Goal: Task Accomplishment & Management: Manage account settings

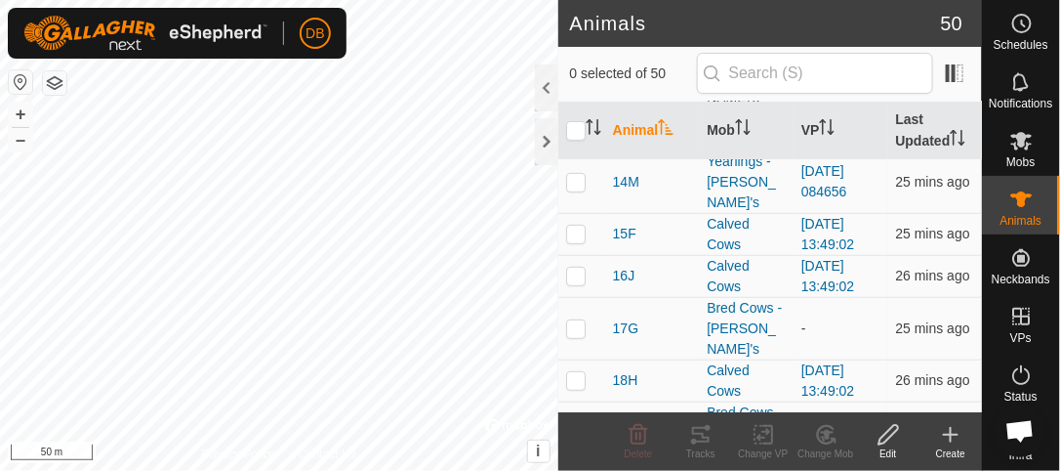
scroll to position [180, 0]
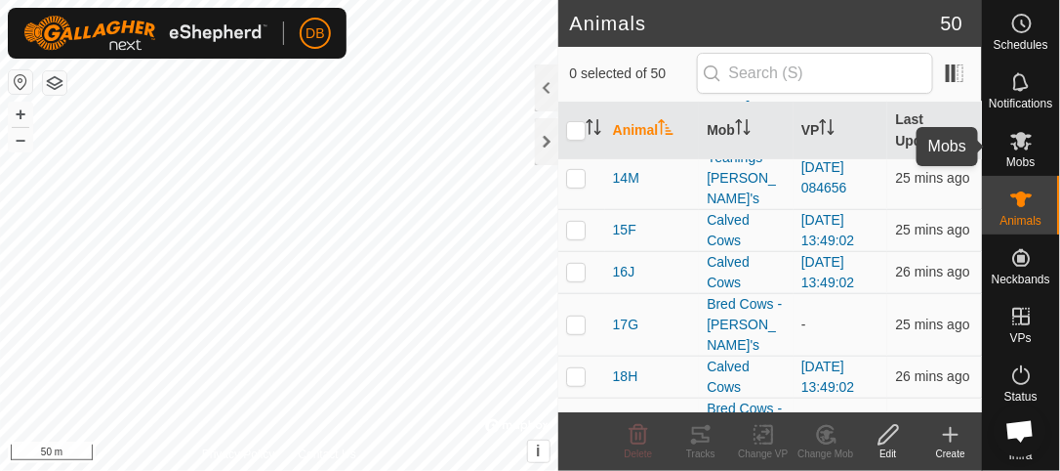
click at [1021, 148] on icon at bounding box center [1022, 140] width 23 height 23
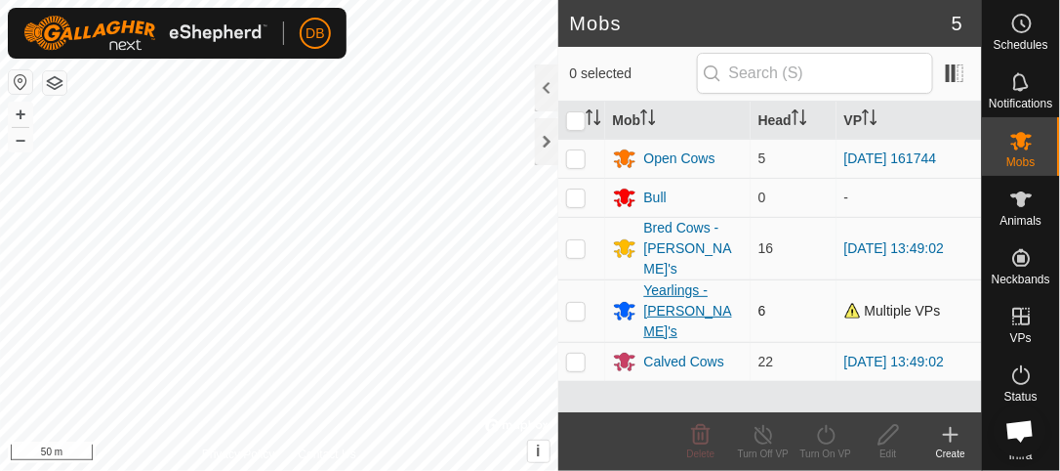
click at [676, 280] on div "Yearlings - [PERSON_NAME]'s" at bounding box center [693, 311] width 99 height 62
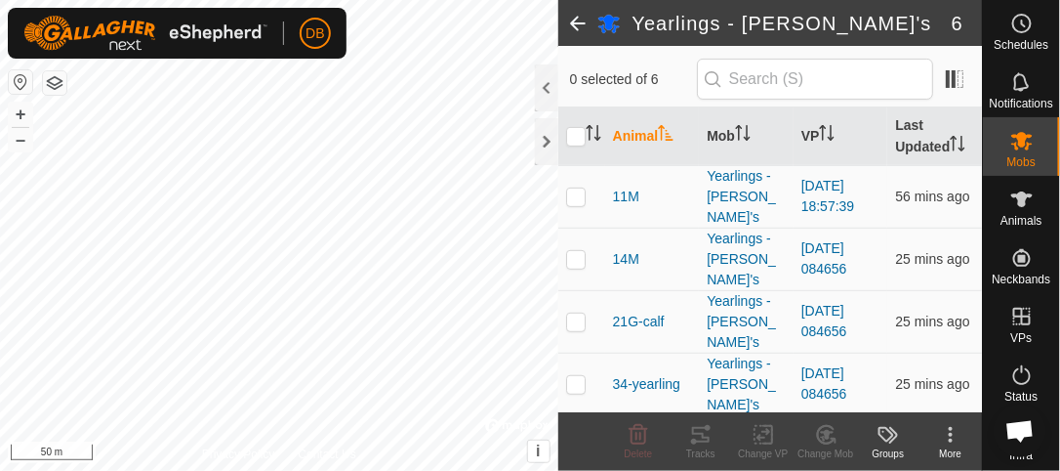
scroll to position [138, 0]
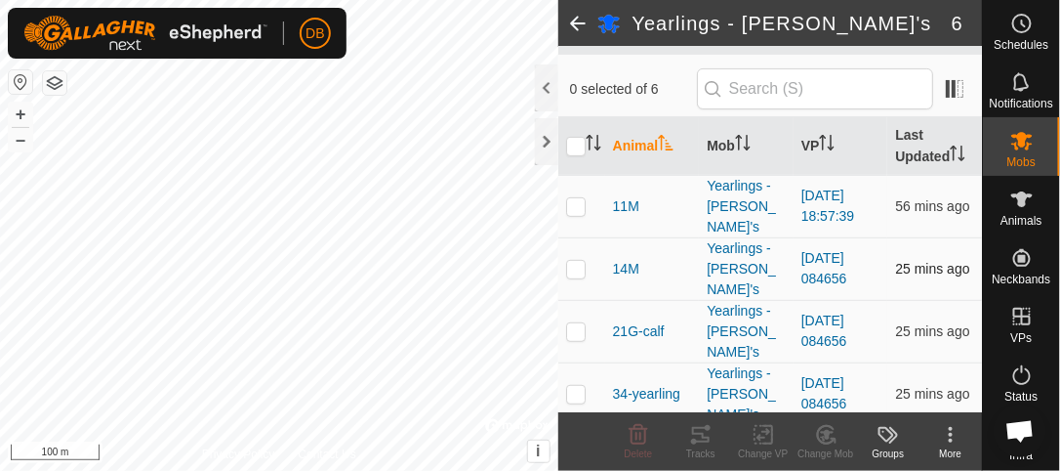
click at [578, 261] on p-checkbox at bounding box center [576, 269] width 20 height 16
checkbox input "true"
click at [578, 323] on p-checkbox at bounding box center [576, 331] width 20 height 16
checkbox input "true"
click at [573, 386] on p-checkbox at bounding box center [576, 394] width 20 height 16
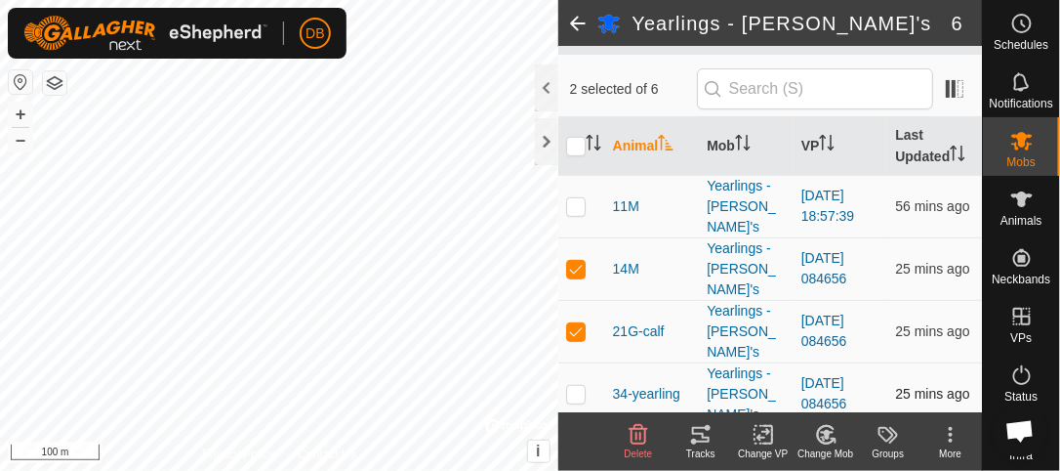
checkbox input "true"
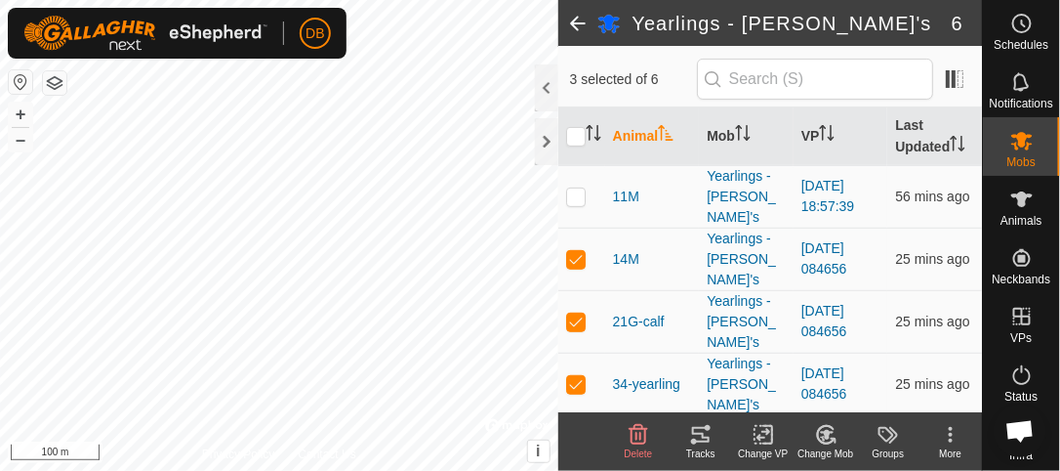
click at [572, 415] on td at bounding box center [581, 446] width 47 height 62
checkbox input "true"
click at [764, 433] on icon at bounding box center [764, 434] width 24 height 23
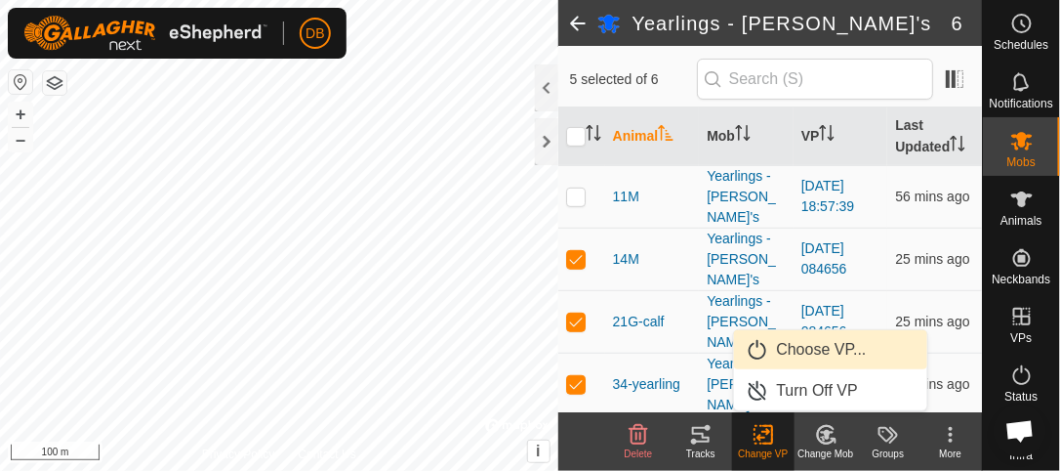
click at [799, 342] on link "Choose VP..." at bounding box center [830, 349] width 193 height 39
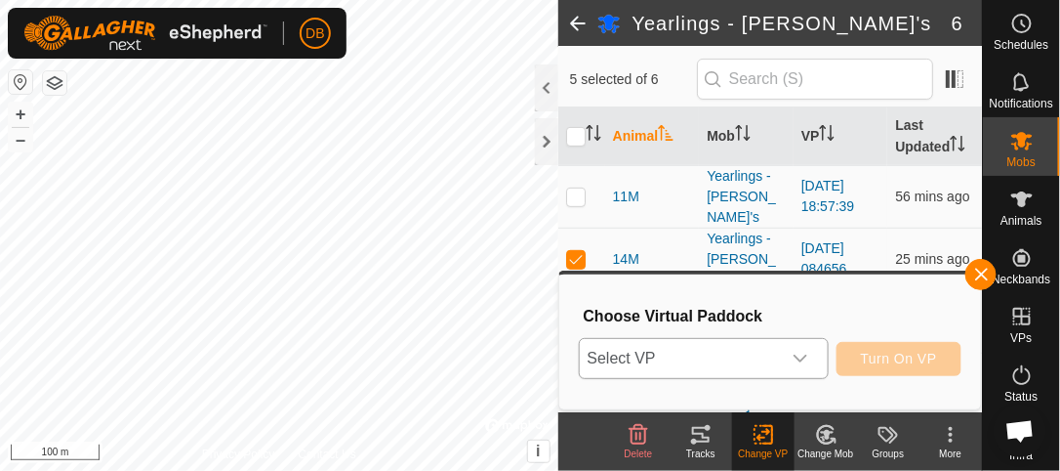
click at [801, 356] on icon "dropdown trigger" at bounding box center [801, 358] width 14 height 8
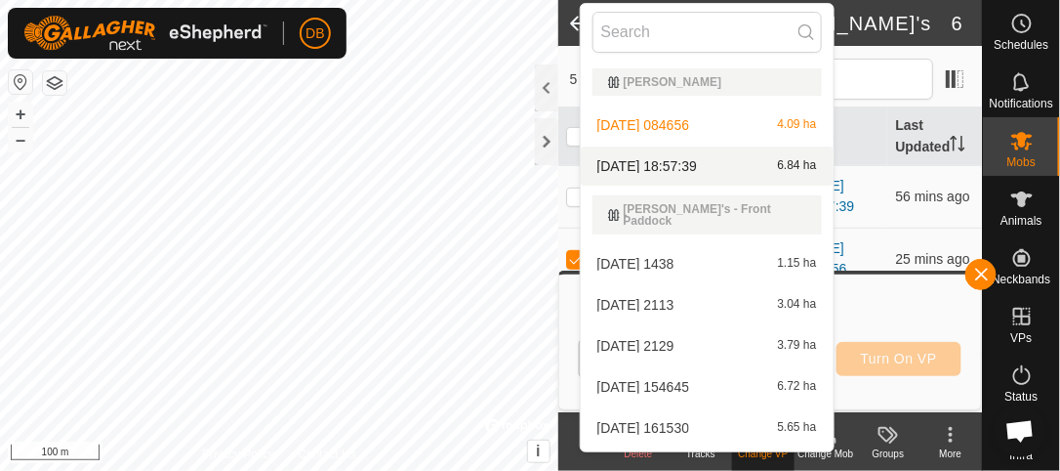
click at [690, 165] on li "[DATE] 18:57:39 6.84 ha" at bounding box center [707, 165] width 253 height 39
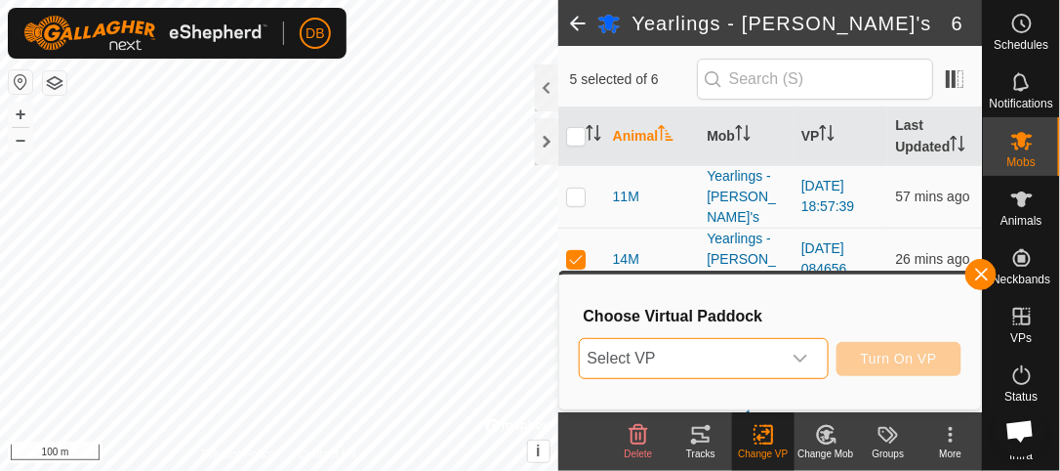
click at [799, 355] on icon "dropdown trigger" at bounding box center [801, 359] width 16 height 16
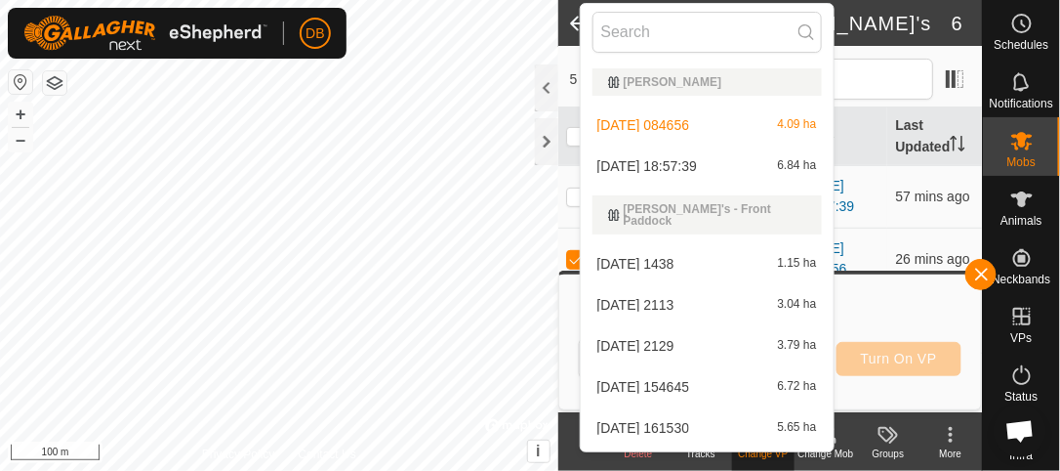
click at [685, 167] on li "[DATE] 18:57:39 6.84 ha" at bounding box center [707, 165] width 253 height 39
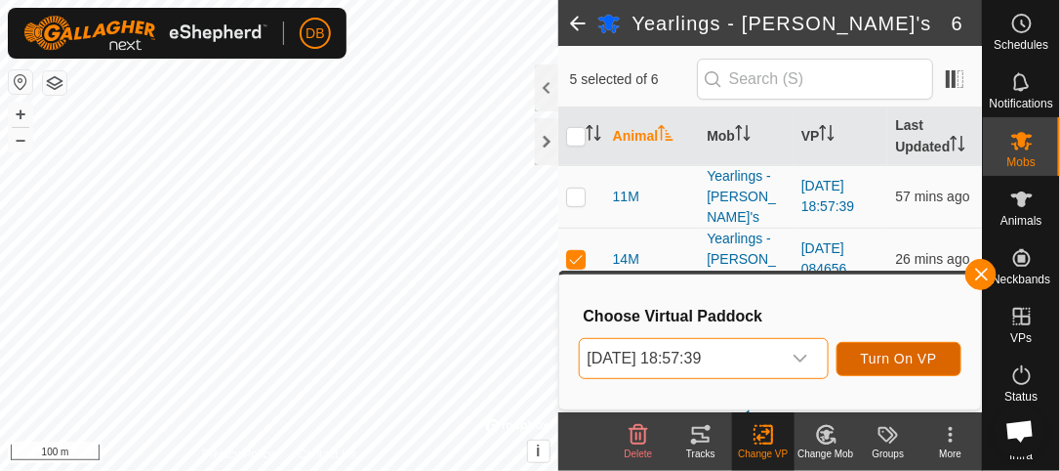
click at [879, 363] on span "Turn On VP" at bounding box center [899, 359] width 76 height 16
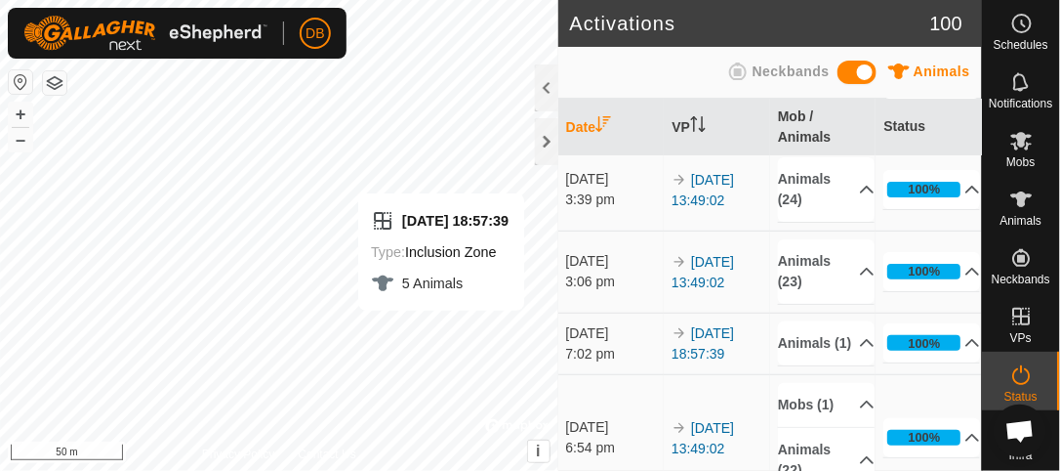
scroll to position [113, 0]
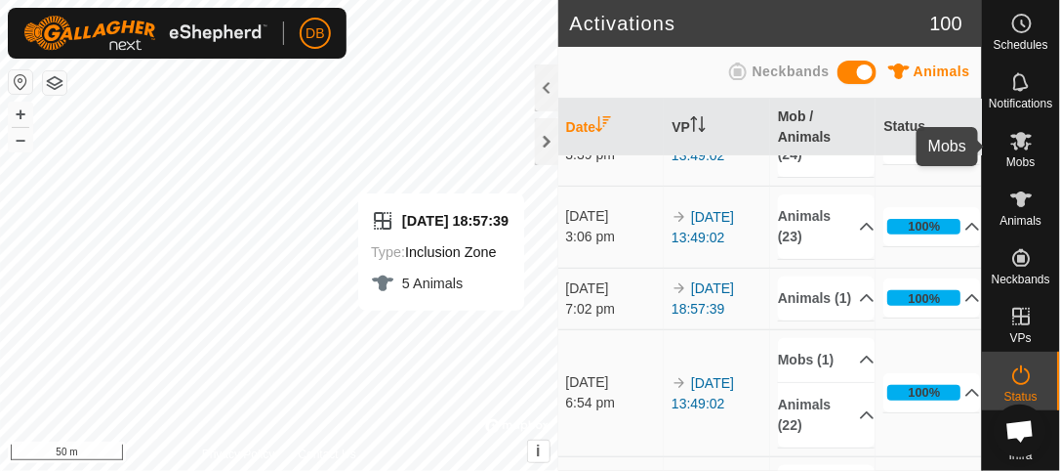
click at [1027, 148] on icon at bounding box center [1021, 141] width 21 height 19
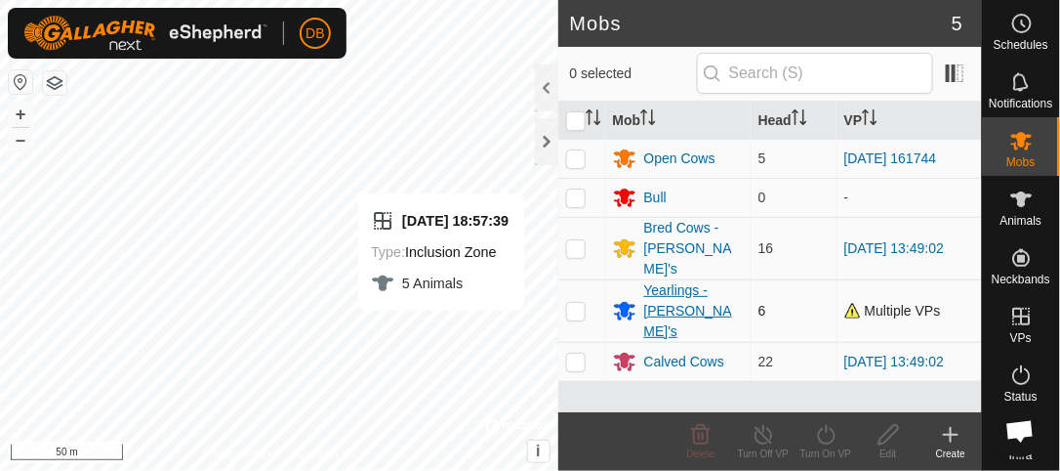
click at [671, 280] on div "Yearlings - [PERSON_NAME]'s" at bounding box center [693, 311] width 99 height 62
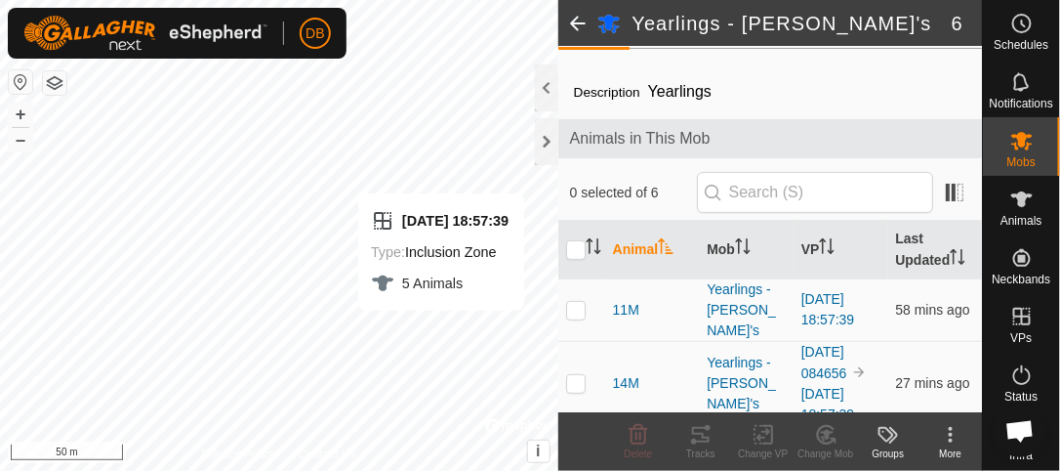
scroll to position [21, 0]
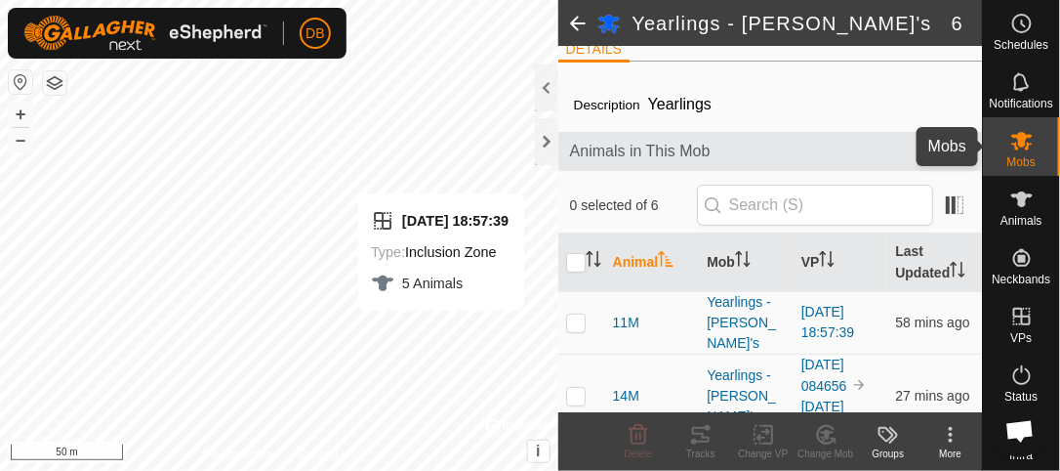
click at [1021, 158] on span "Mobs" at bounding box center [1022, 162] width 28 height 12
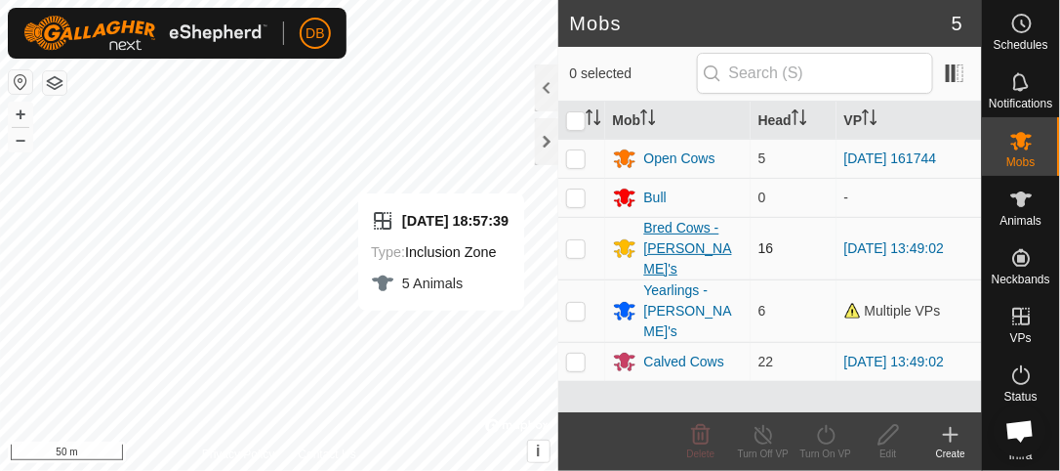
click at [674, 238] on div "Bred Cows - [PERSON_NAME]'s" at bounding box center [693, 249] width 99 height 62
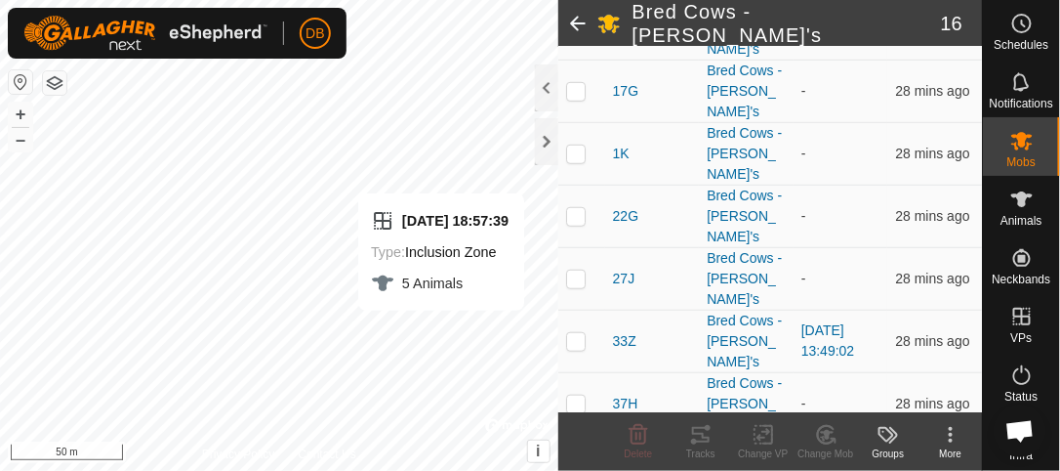
scroll to position [331, 0]
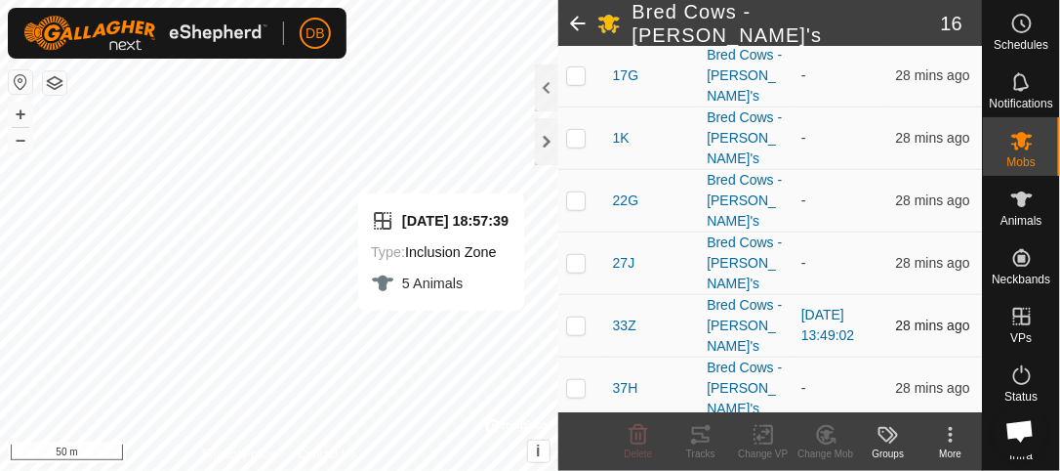
click at [581, 317] on p-checkbox at bounding box center [576, 325] width 20 height 16
checkbox input "true"
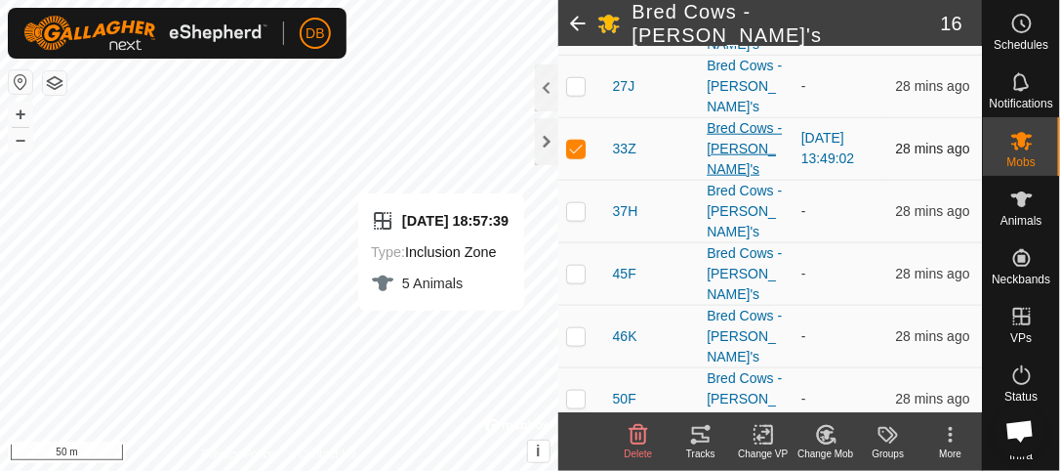
scroll to position [549, 0]
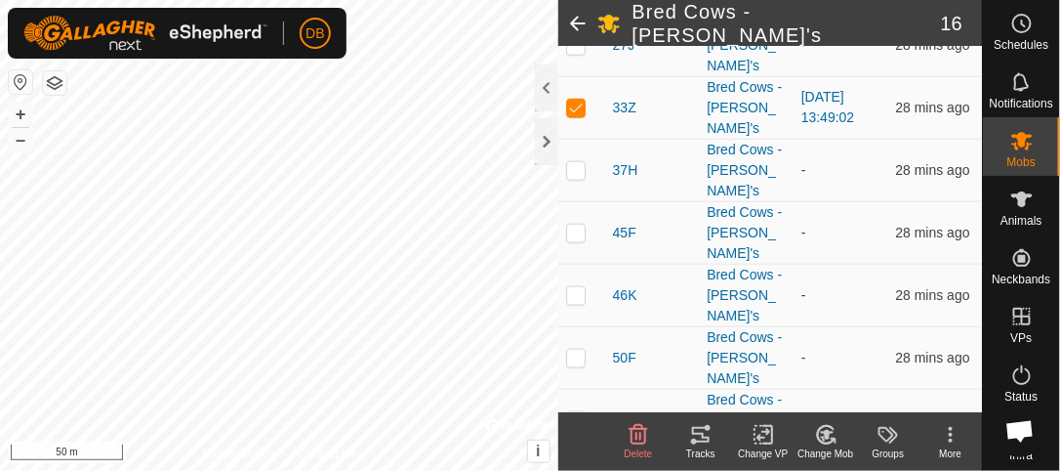
checkbox input "true"
click at [827, 437] on icon at bounding box center [827, 434] width 14 height 10
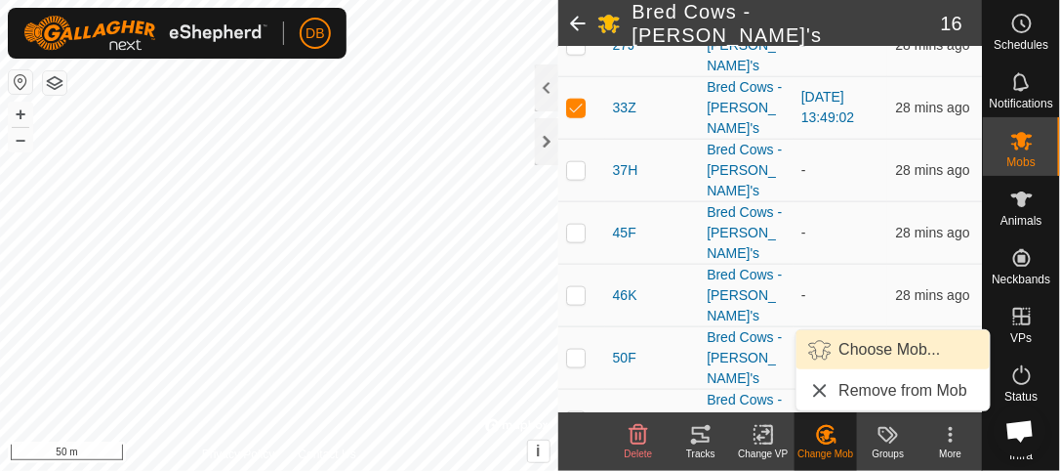
click at [871, 350] on link "Choose Mob..." at bounding box center [893, 349] width 193 height 39
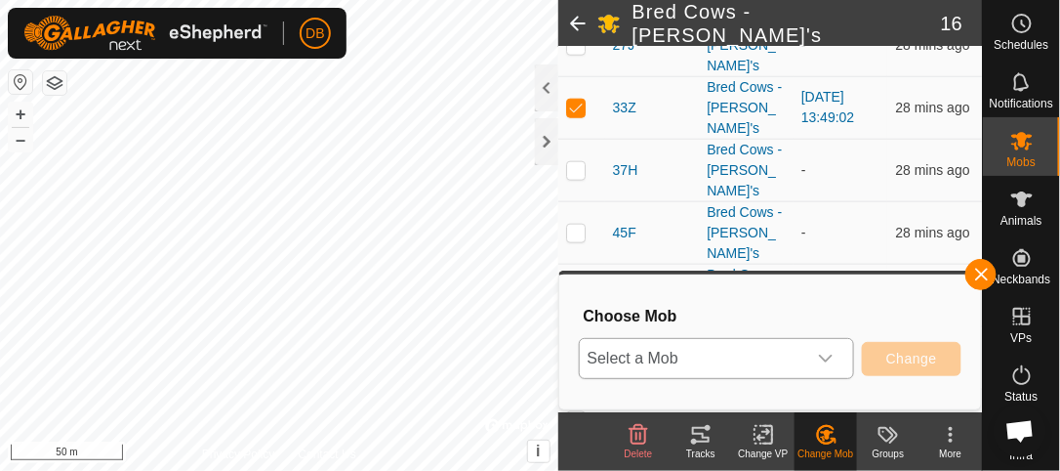
click at [827, 363] on icon "dropdown trigger" at bounding box center [826, 359] width 16 height 16
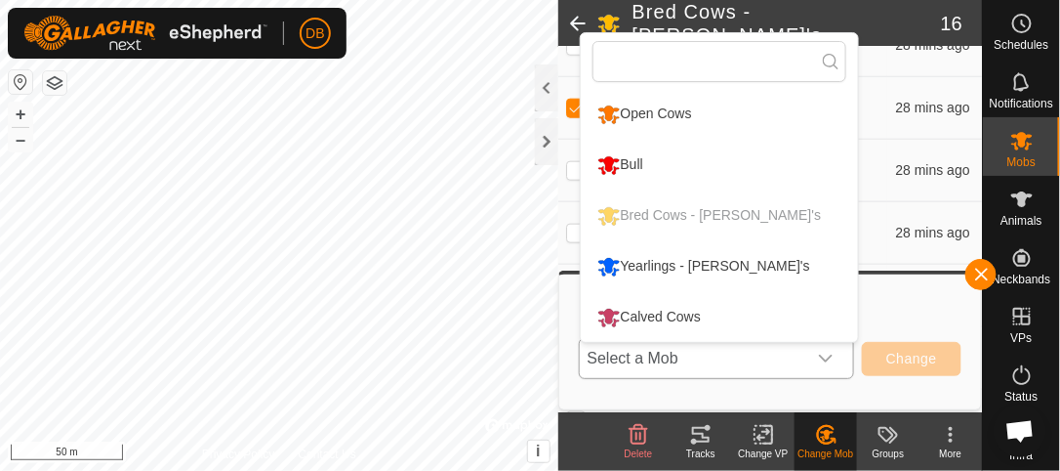
click at [695, 321] on li "Calved Cows" at bounding box center [719, 317] width 277 height 49
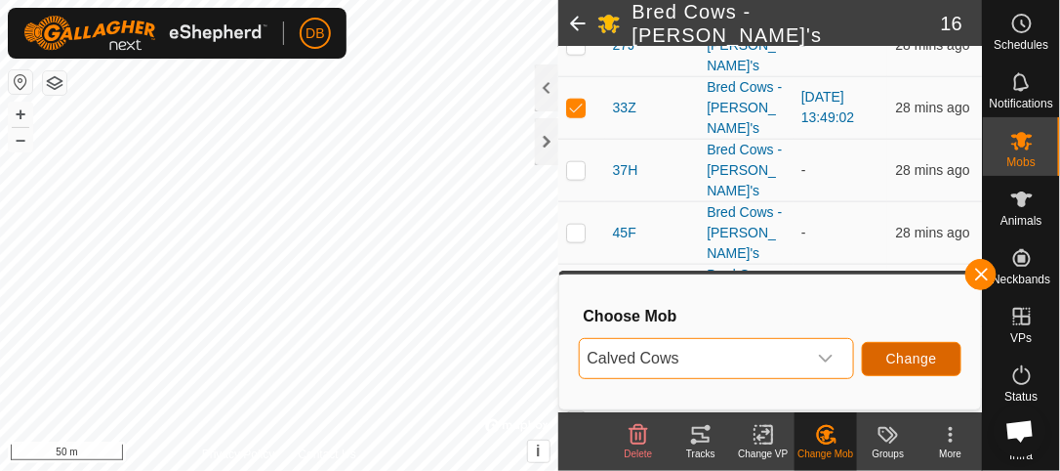
click at [902, 360] on span "Change" at bounding box center [912, 359] width 51 height 16
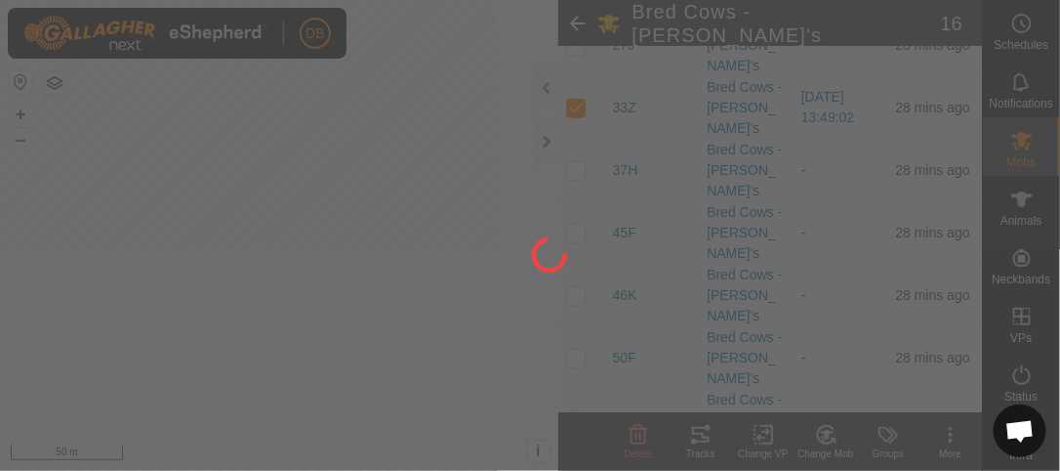
checkbox input "false"
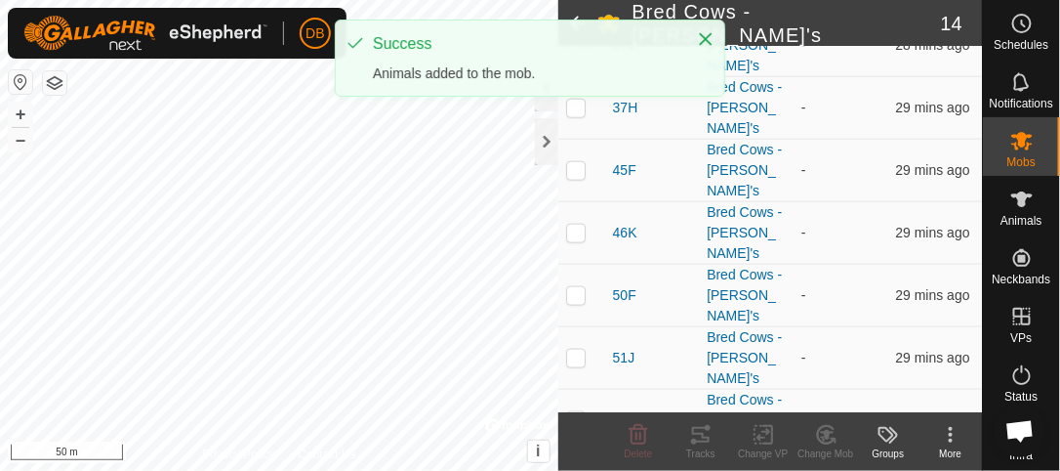
scroll to position [479, 0]
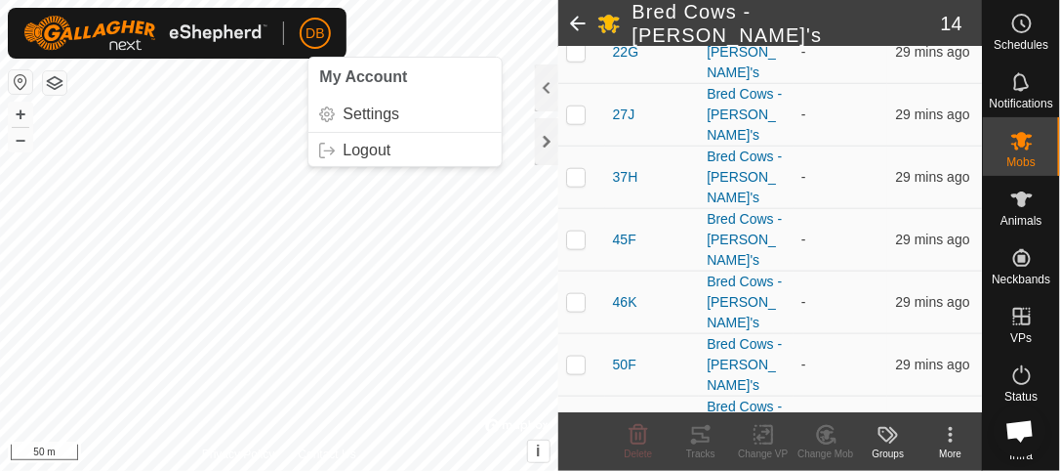
click at [318, 38] on span "DB" at bounding box center [315, 33] width 19 height 21
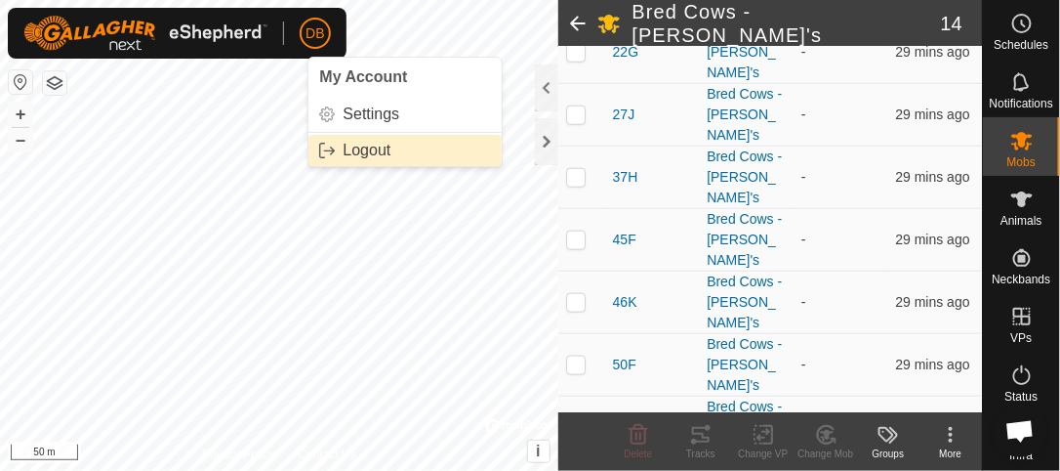
click at [375, 147] on link "Logout" at bounding box center [405, 150] width 193 height 31
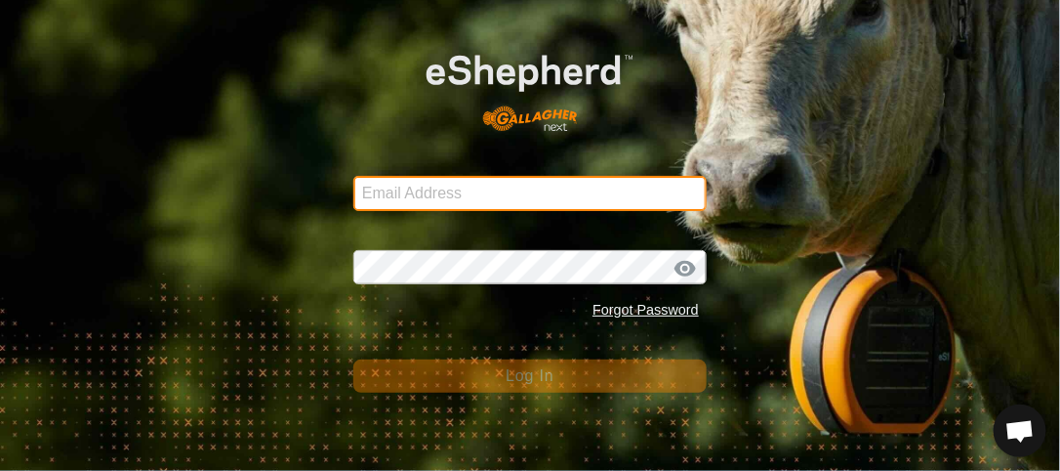
type input "[EMAIL_ADDRESS][DOMAIN_NAME]"
